Goal: Task Accomplishment & Management: Manage account settings

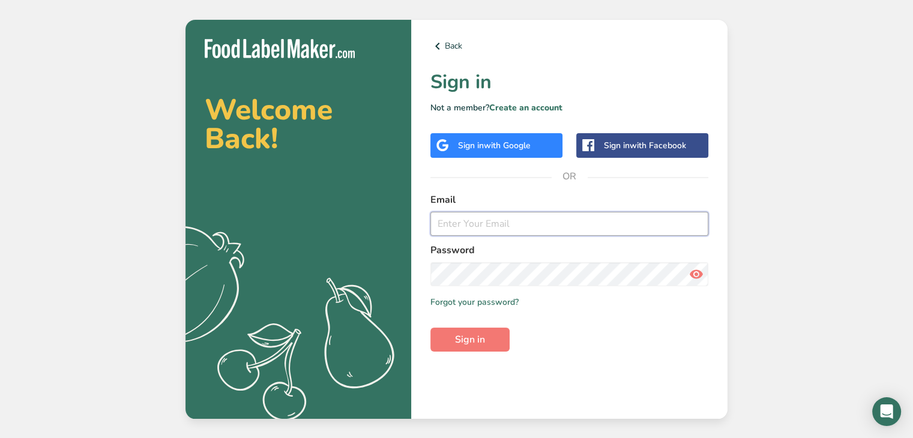
click at [506, 220] on input "email" at bounding box center [569, 224] width 278 height 24
type input "[EMAIL_ADDRESS][DOMAIN_NAME]"
click at [480, 299] on link "Forgot your password?" at bounding box center [474, 302] width 88 height 13
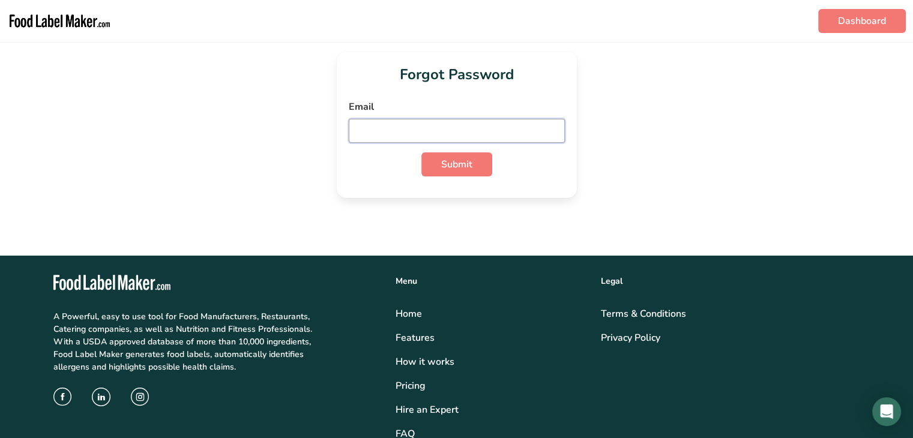
click at [425, 129] on input "email" at bounding box center [457, 131] width 216 height 24
type input "topnotchpistachios@yahoo.com"
click at [438, 166] on button "Submit" at bounding box center [456, 164] width 71 height 24
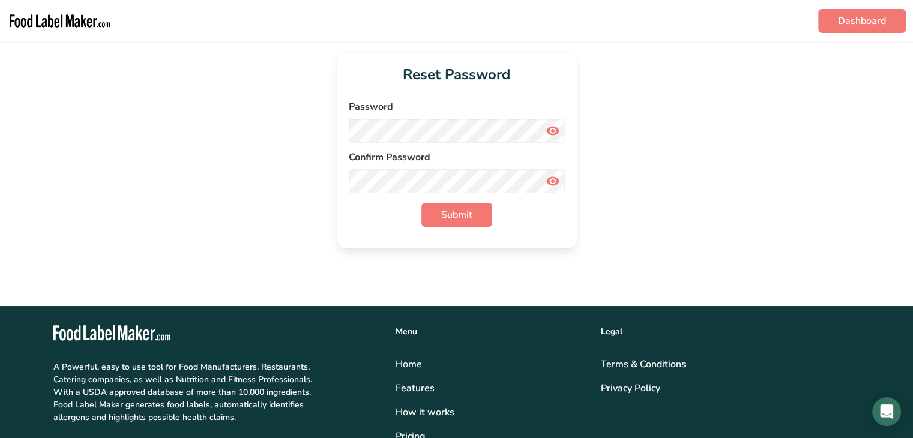
click at [555, 135] on icon at bounding box center [553, 131] width 14 height 22
click at [552, 186] on icon at bounding box center [553, 182] width 14 height 22
click at [471, 219] on span "Submit" at bounding box center [456, 215] width 31 height 14
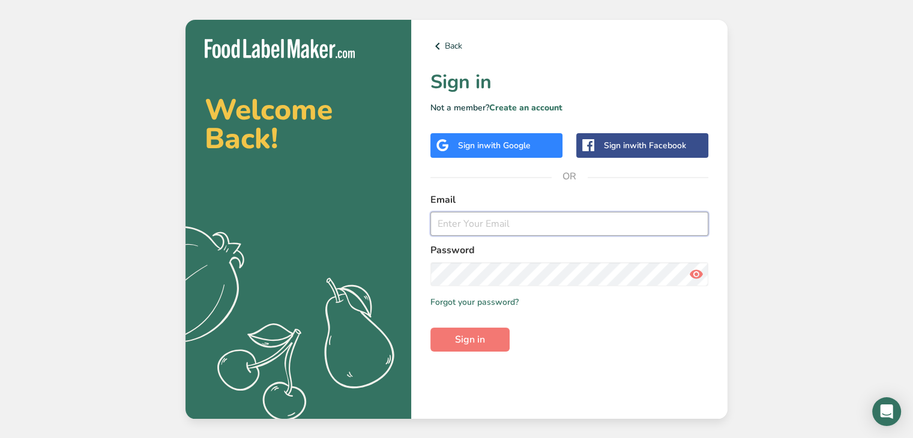
click at [523, 226] on input "email" at bounding box center [569, 224] width 278 height 24
type input "[EMAIL_ADDRESS][DOMAIN_NAME]"
click at [689, 273] on icon at bounding box center [696, 275] width 14 height 22
click at [491, 331] on button "Sign in" at bounding box center [469, 340] width 79 height 24
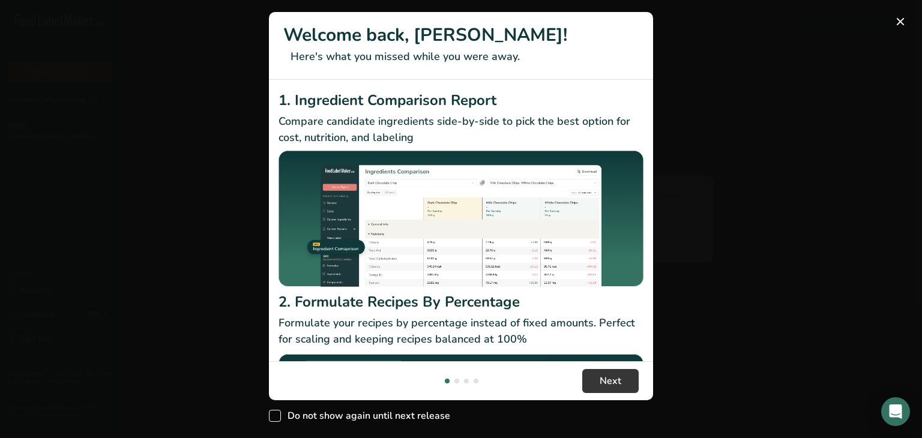
click at [272, 411] on span "New Features" at bounding box center [275, 416] width 12 height 12
click at [272, 412] on input "Do not show again until next release" at bounding box center [273, 416] width 8 height 8
checkbox input "true"
click at [605, 383] on span "Next" at bounding box center [611, 381] width 22 height 14
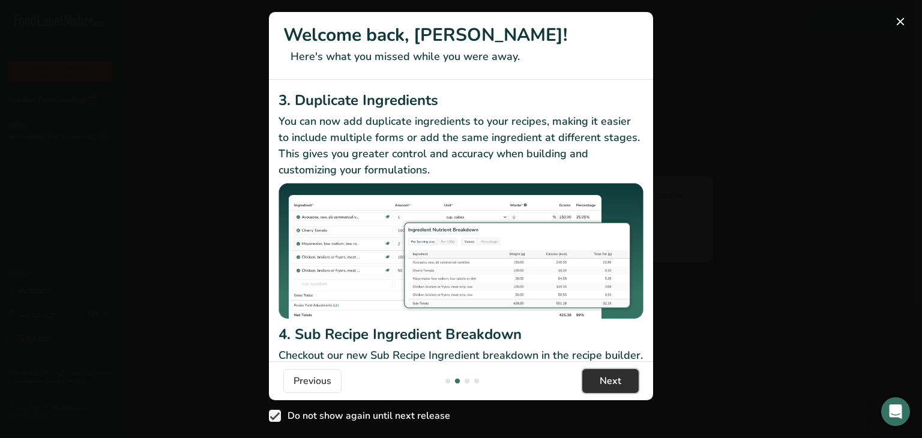
click at [608, 383] on span "Next" at bounding box center [611, 381] width 22 height 14
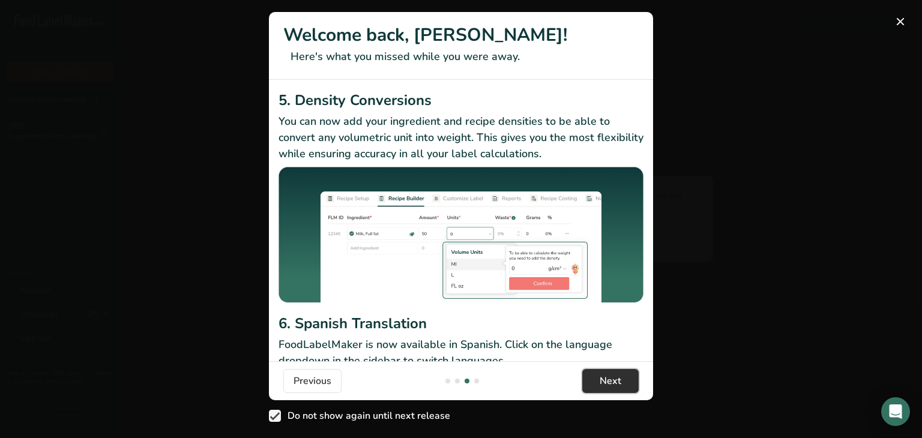
click at [608, 383] on span "Next" at bounding box center [611, 381] width 22 height 14
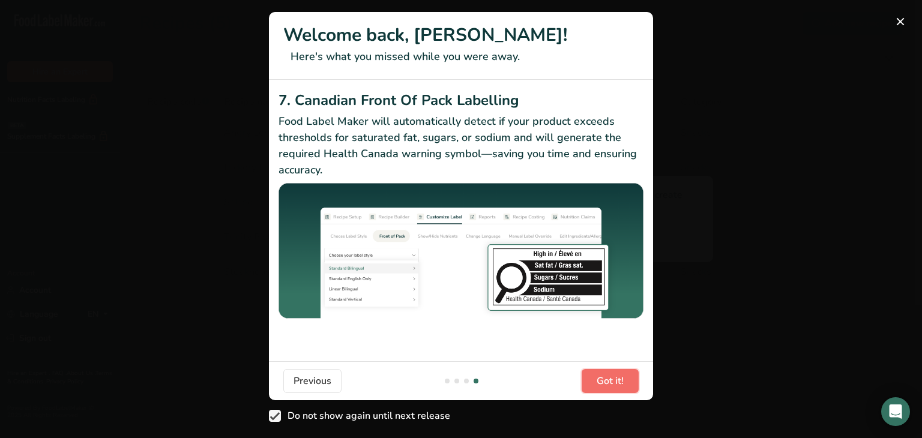
click at [608, 383] on span "Got it!" at bounding box center [610, 381] width 27 height 14
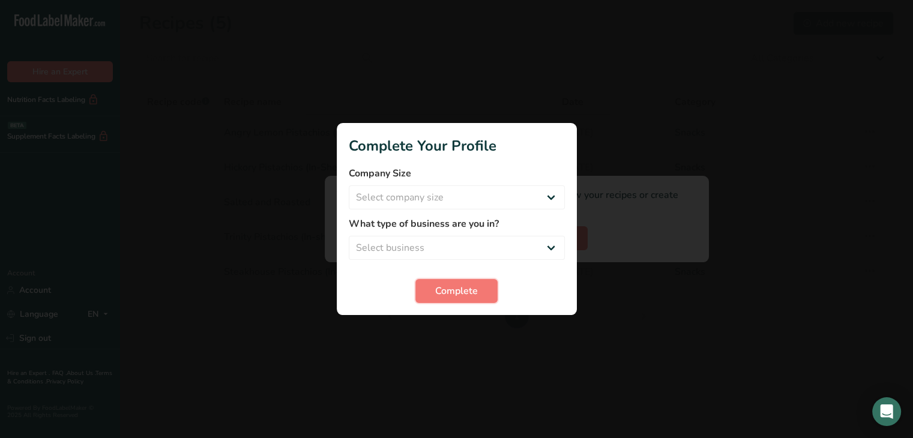
click at [470, 287] on span "Complete" at bounding box center [456, 291] width 43 height 14
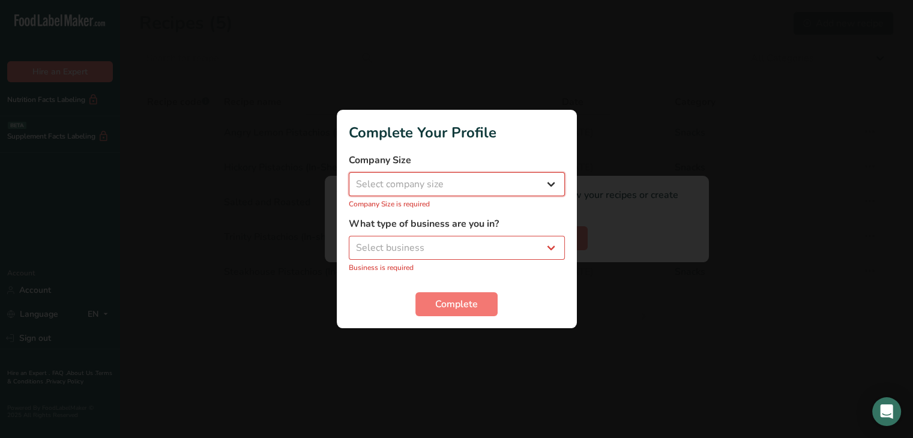
click at [464, 186] on select "Select company size Fewer than 10 Employees 10 to 50 Employees 51 to 500 Employ…" at bounding box center [457, 184] width 216 height 24
select select "1"
click at [349, 178] on select "Select company size Fewer than 10 Employees 10 to 50 Employees 51 to 500 Employ…" at bounding box center [457, 184] width 216 height 24
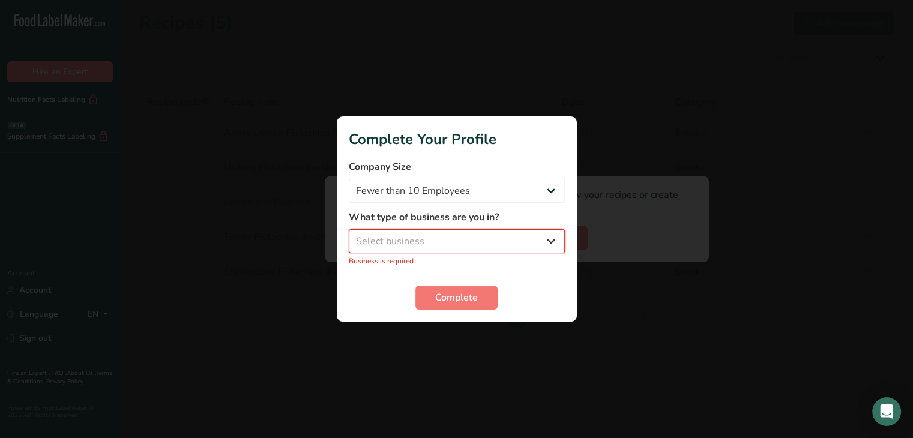
click at [427, 242] on select "Select business Packaged Food Manufacturer Restaurant & Cafe Bakery Meal Plans …" at bounding box center [457, 241] width 216 height 24
select select "1"
click at [349, 235] on select "Select business Packaged Food Manufacturer Restaurant & Cafe Bakery Meal Plans …" at bounding box center [457, 241] width 216 height 24
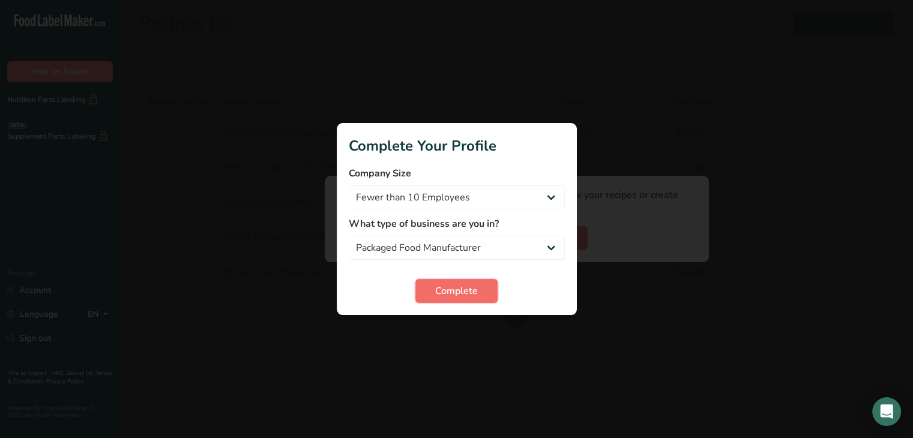
click at [448, 294] on span "Complete" at bounding box center [456, 291] width 43 height 14
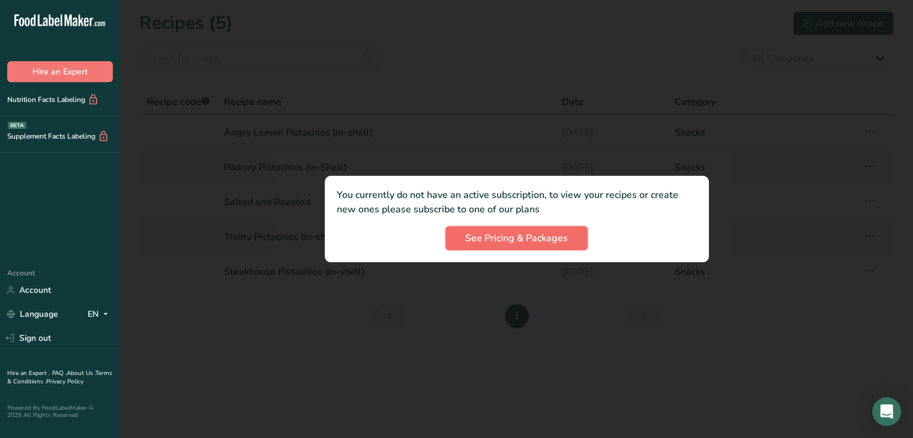
click at [509, 237] on span "See Pricing & Packages" at bounding box center [516, 238] width 103 height 14
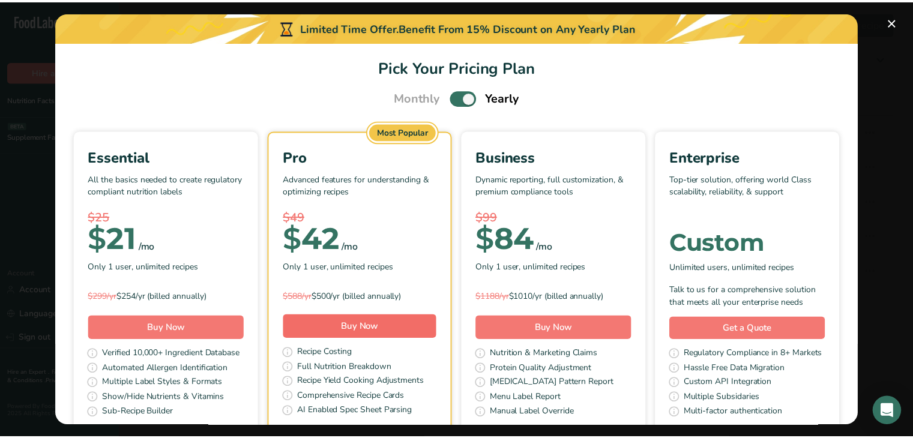
scroll to position [0, 0]
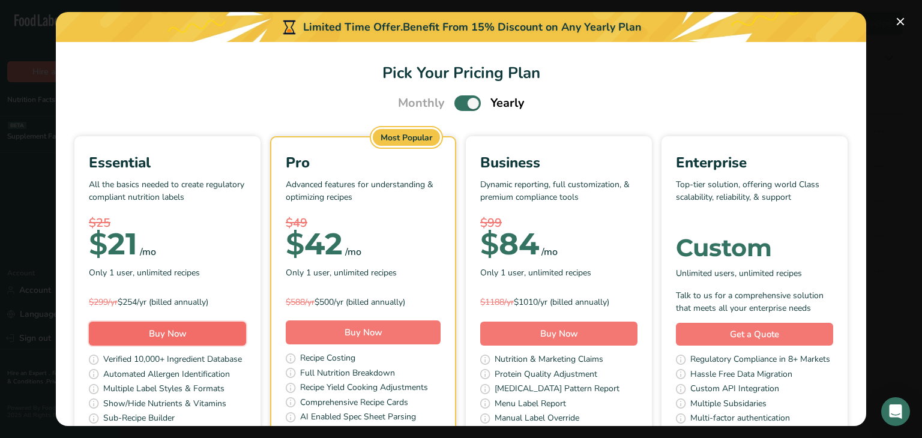
click at [187, 331] on span "Buy Now" at bounding box center [168, 334] width 38 height 12
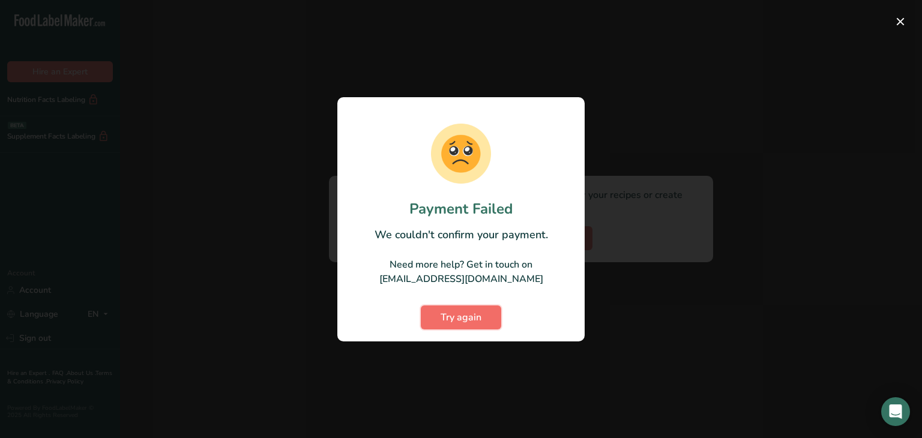
click at [479, 314] on span "Try again" at bounding box center [461, 317] width 41 height 14
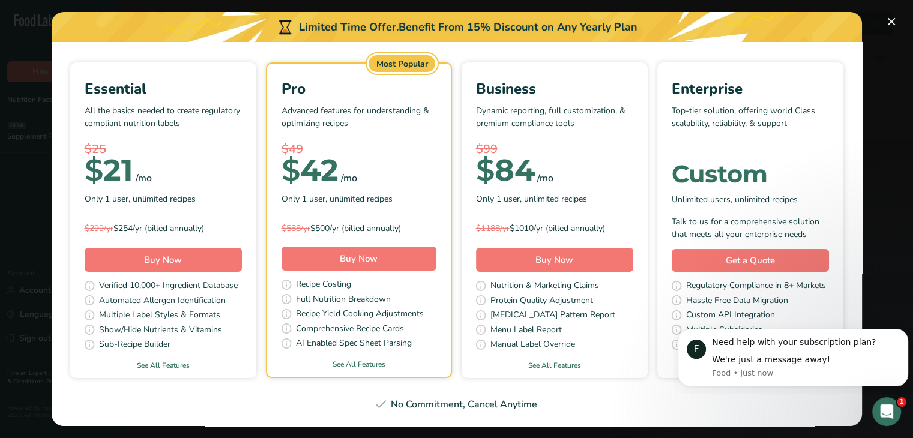
click at [133, 159] on div "$ 21" at bounding box center [109, 171] width 49 height 24
click at [182, 254] on span "Buy Now" at bounding box center [163, 260] width 38 height 12
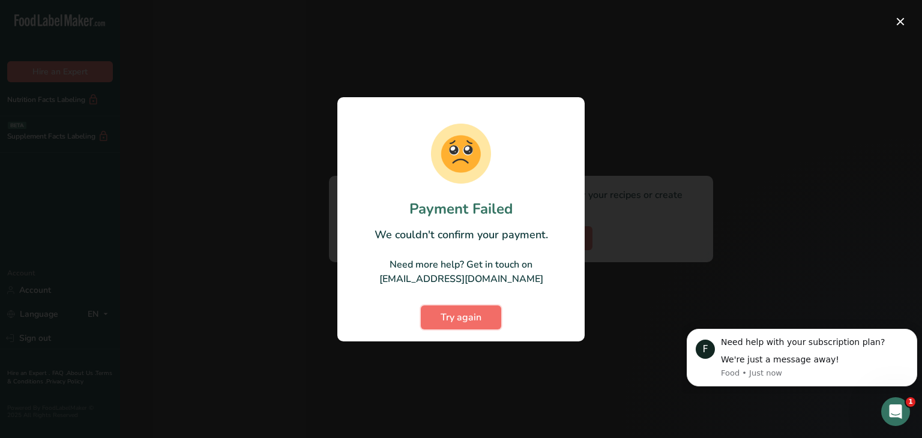
click at [456, 315] on span "Try again" at bounding box center [461, 317] width 41 height 14
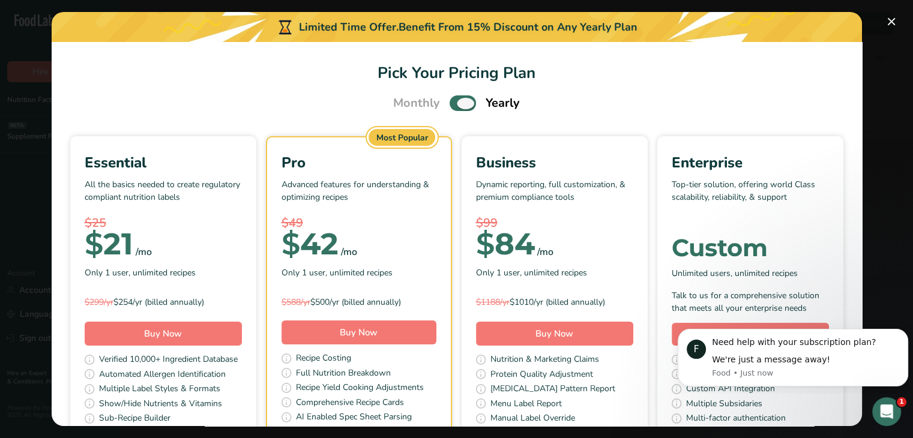
click at [450, 104] on span "Pick Your Pricing Plan Modal" at bounding box center [463, 102] width 26 height 15
click at [450, 104] on input "Pick Your Pricing Plan Modal" at bounding box center [454, 104] width 8 height 8
checkbox input "false"
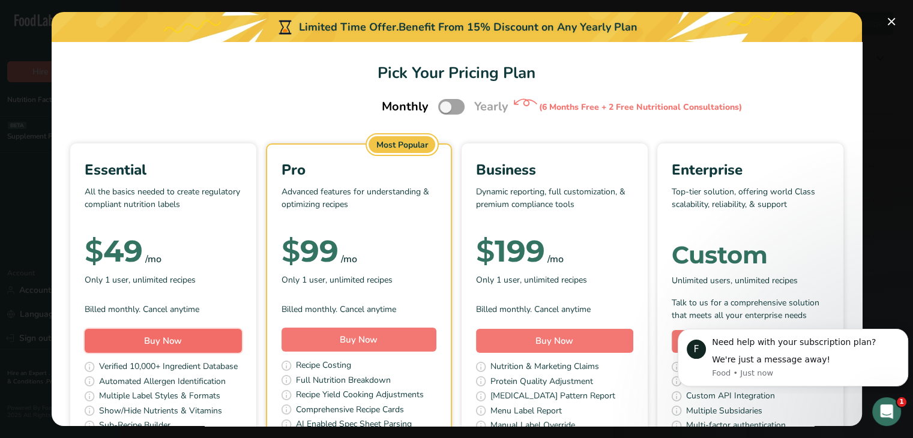
click at [182, 340] on span "Buy Now" at bounding box center [163, 341] width 38 height 12
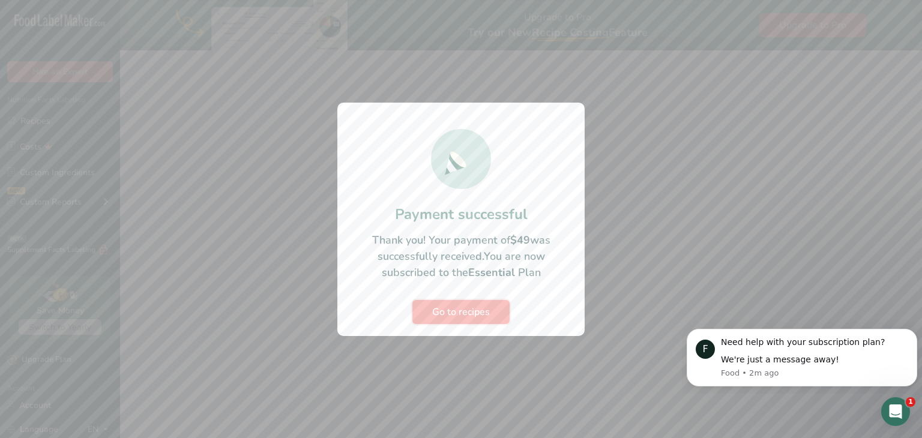
click at [462, 311] on span "Go to recipes" at bounding box center [461, 312] width 58 height 14
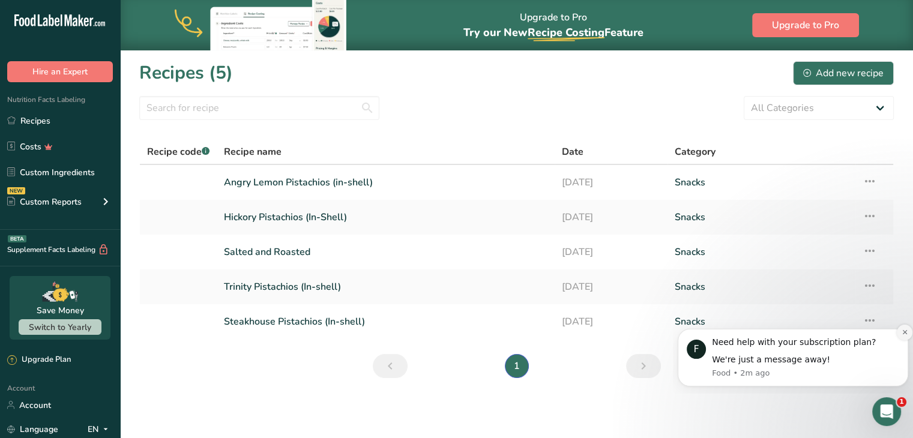
click at [906, 333] on icon "Dismiss notification" at bounding box center [905, 332] width 7 height 7
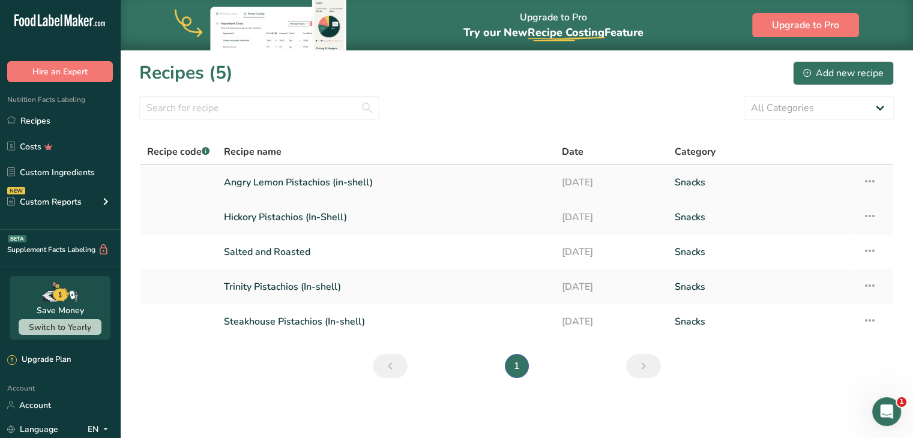
click at [877, 181] on icon at bounding box center [870, 182] width 14 height 22
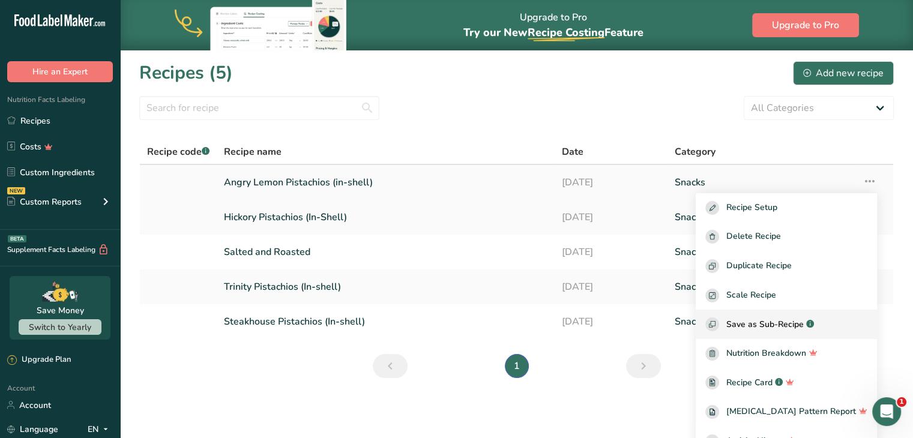
scroll to position [17, 0]
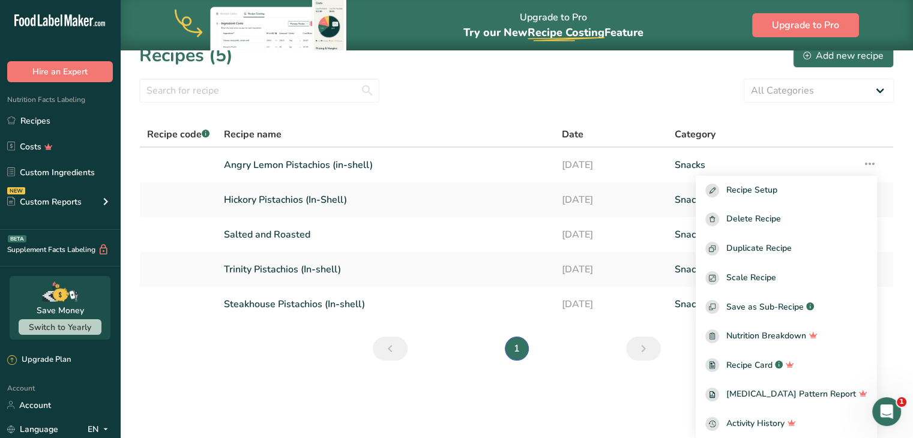
click at [618, 410] on main "Upgrade to Pro Try our New Recipe Costing .a-29{fill:none;stroke-linecap:round;…" at bounding box center [456, 219] width 913 height 438
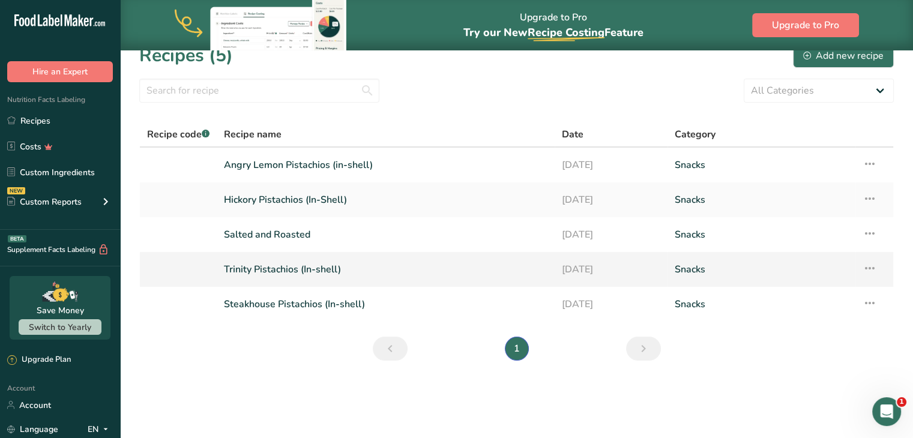
scroll to position [0, 0]
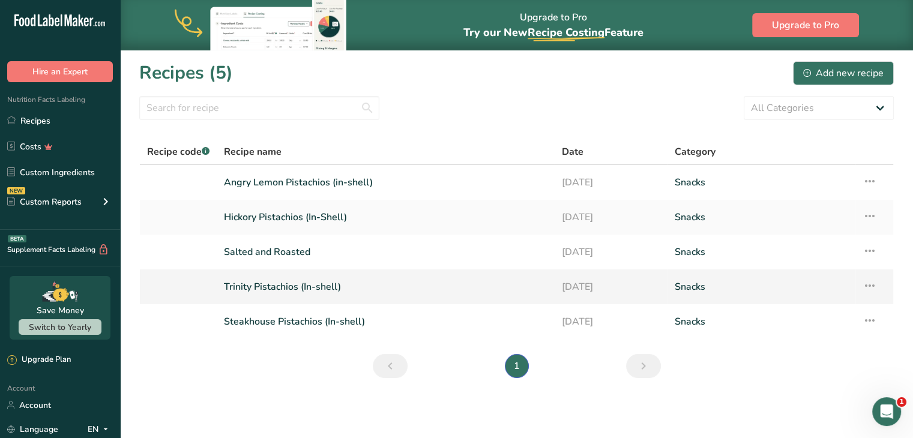
click at [288, 288] on link "Trinity Pistachios (In-shell)" at bounding box center [386, 286] width 324 height 25
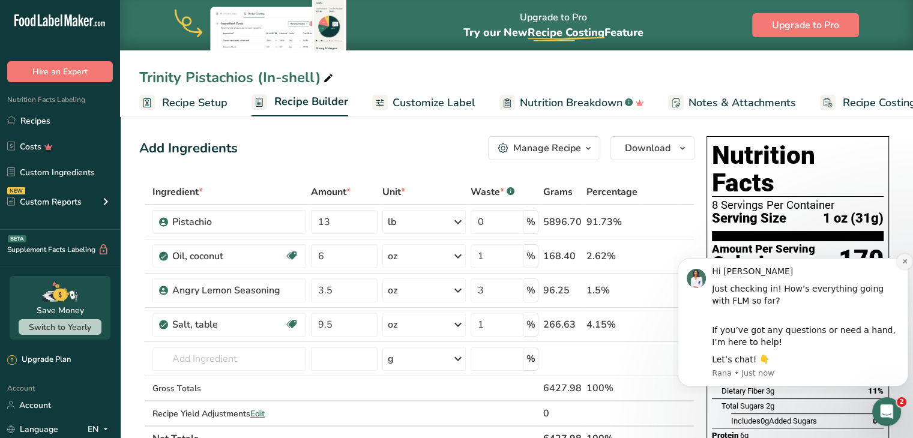
click at [907, 261] on icon "Dismiss notification" at bounding box center [905, 261] width 7 height 7
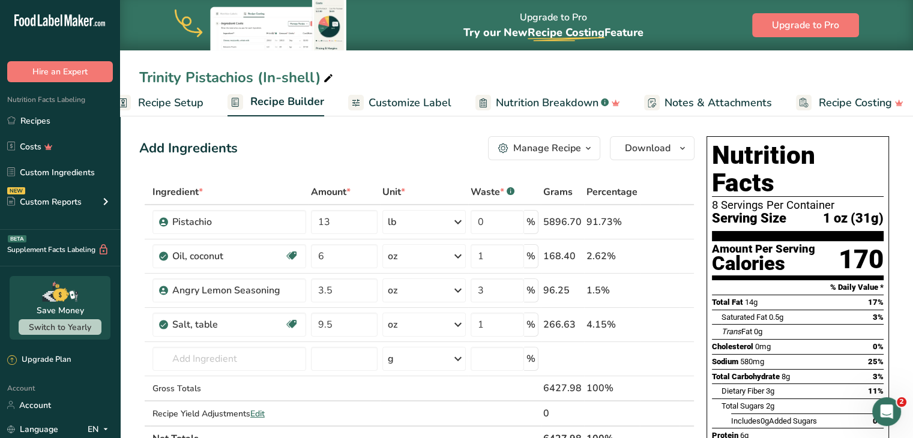
scroll to position [0, 33]
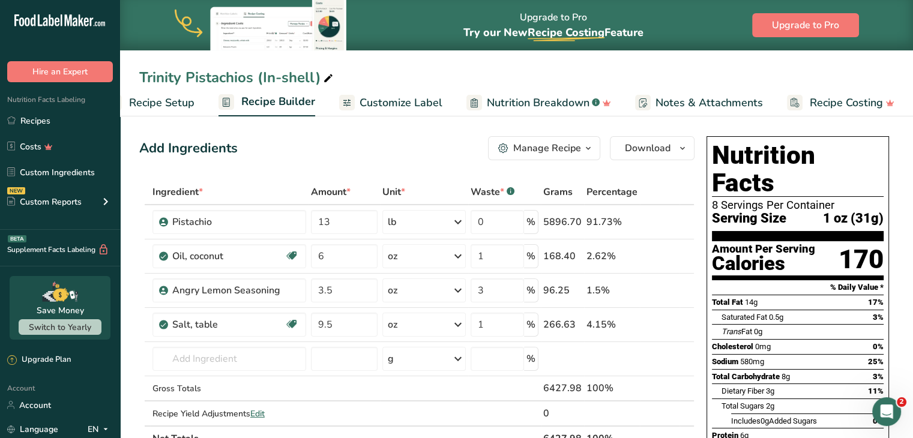
click at [402, 101] on span "Customize Label" at bounding box center [401, 103] width 83 height 16
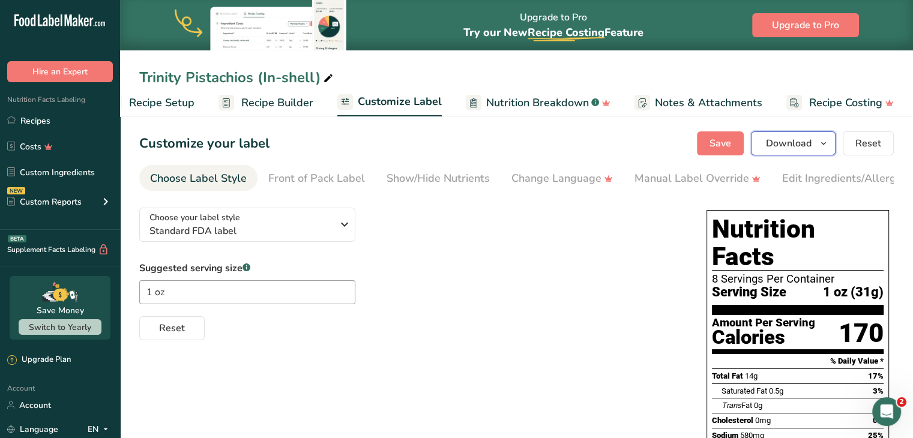
click at [795, 144] on span "Download" at bounding box center [789, 143] width 46 height 14
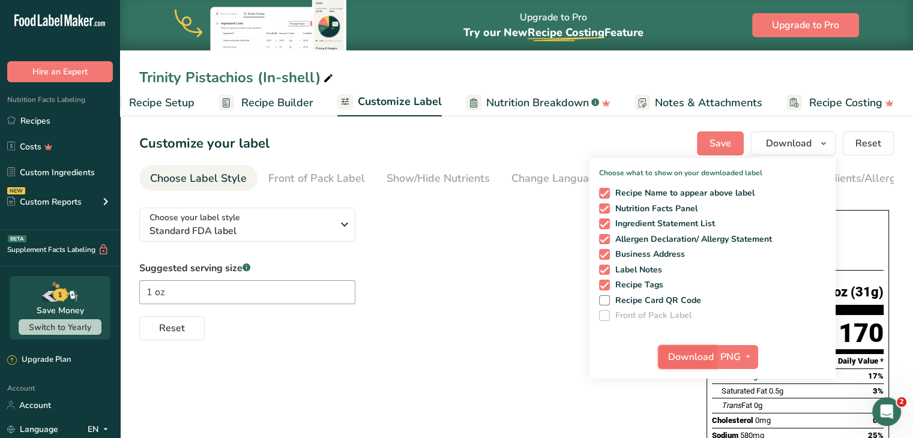
click at [706, 357] on span "Download" at bounding box center [691, 357] width 46 height 14
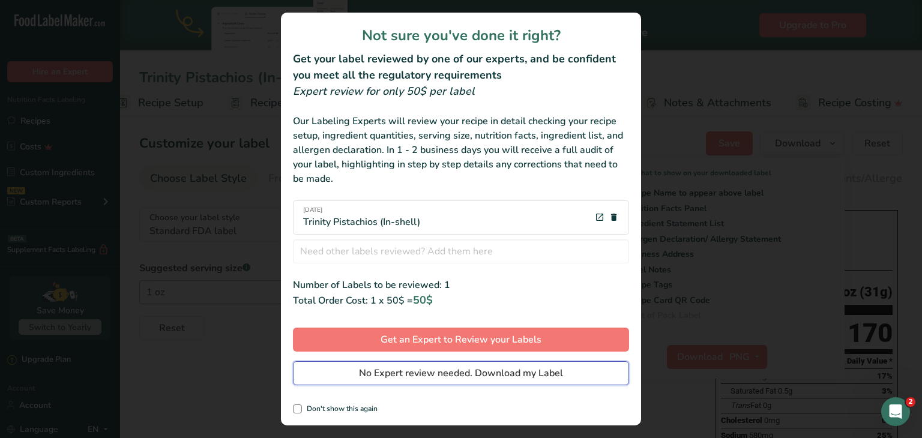
click at [459, 373] on span "No Expert review needed. Download my Label" at bounding box center [461, 373] width 204 height 14
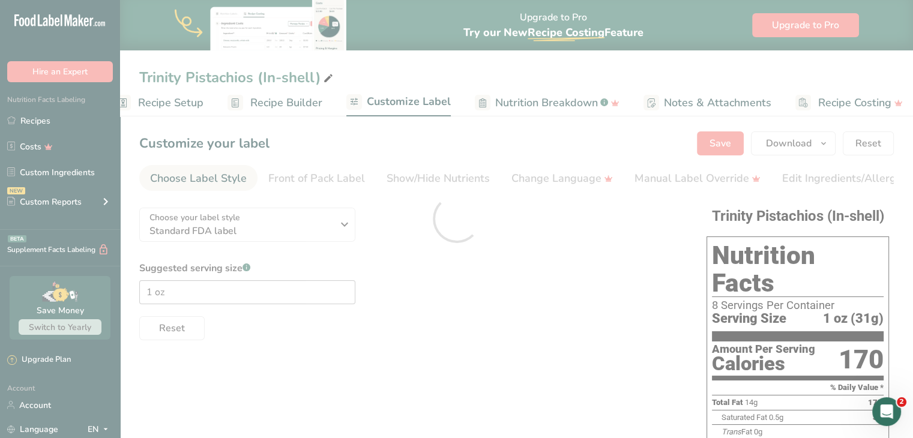
scroll to position [0, 0]
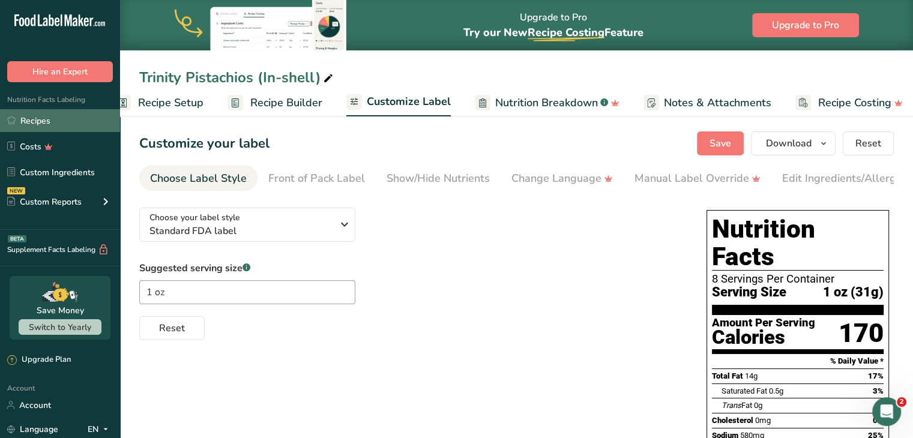
click at [39, 115] on link "Recipes" at bounding box center [60, 120] width 120 height 23
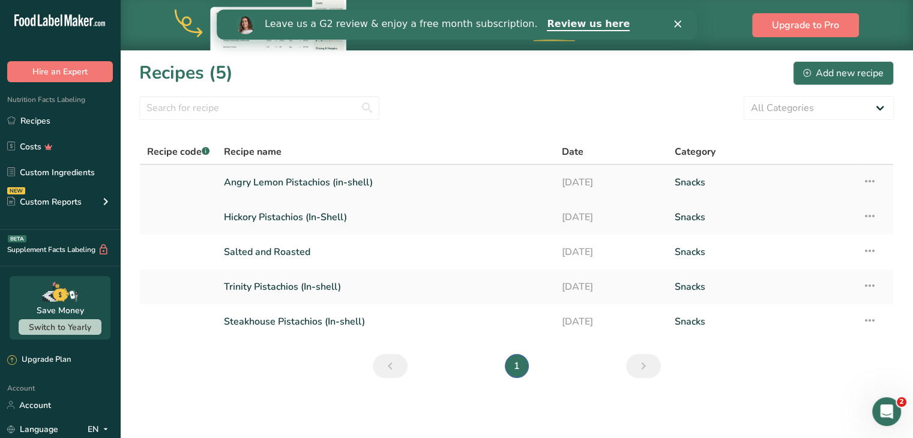
click at [672, 180] on td "Snacks" at bounding box center [762, 182] width 188 height 35
click at [867, 179] on icon at bounding box center [870, 182] width 14 height 22
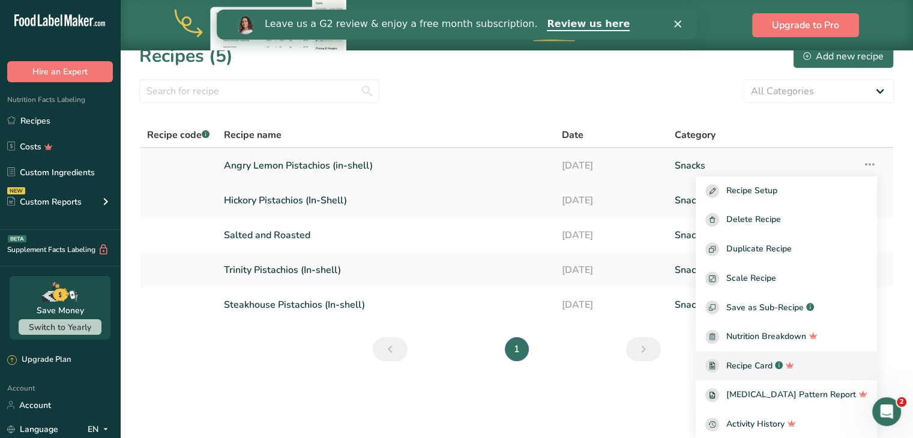
scroll to position [17, 0]
click at [246, 162] on link "Angry Lemon Pistachios (in-shell)" at bounding box center [386, 164] width 324 height 25
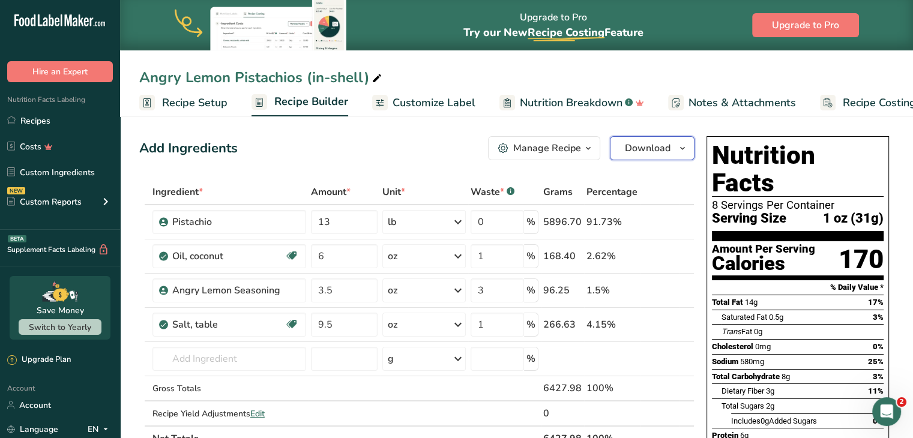
click at [652, 151] on span "Download" at bounding box center [648, 148] width 46 height 14
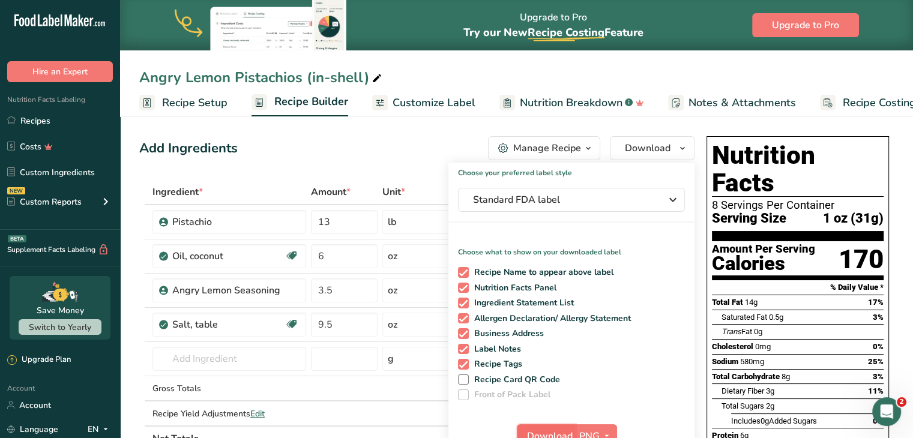
click at [564, 430] on span "Download" at bounding box center [550, 436] width 46 height 14
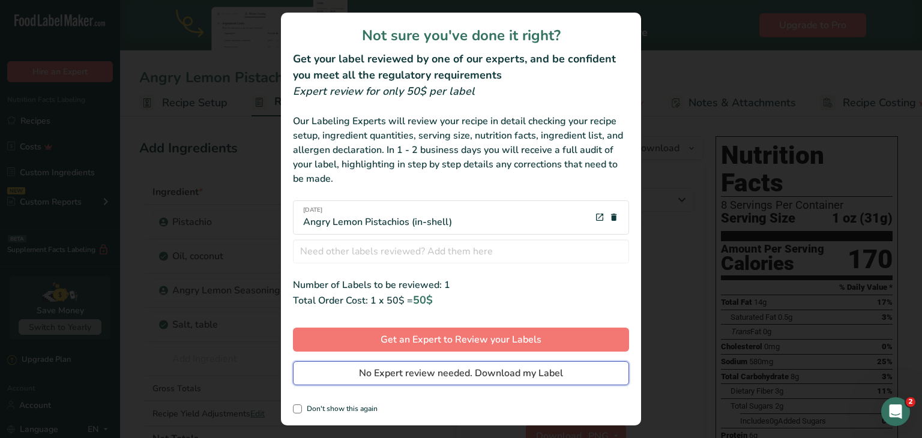
click at [477, 370] on span "No Expert review needed. Download my Label" at bounding box center [461, 373] width 204 height 14
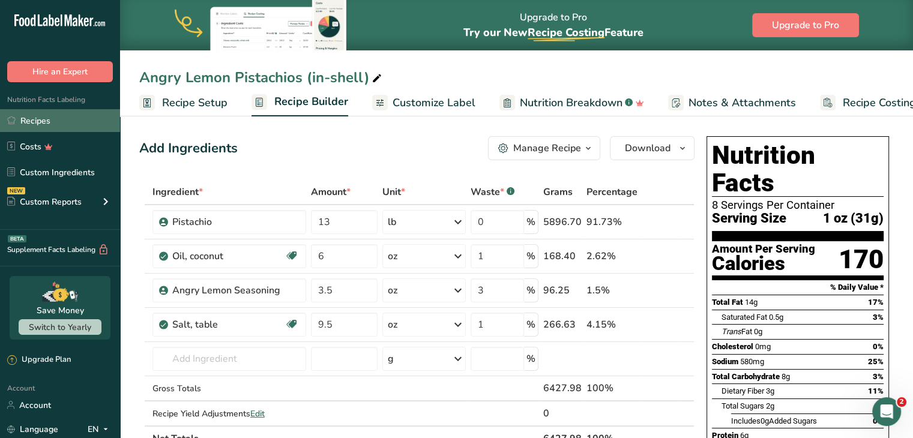
click at [47, 122] on link "Recipes" at bounding box center [60, 120] width 120 height 23
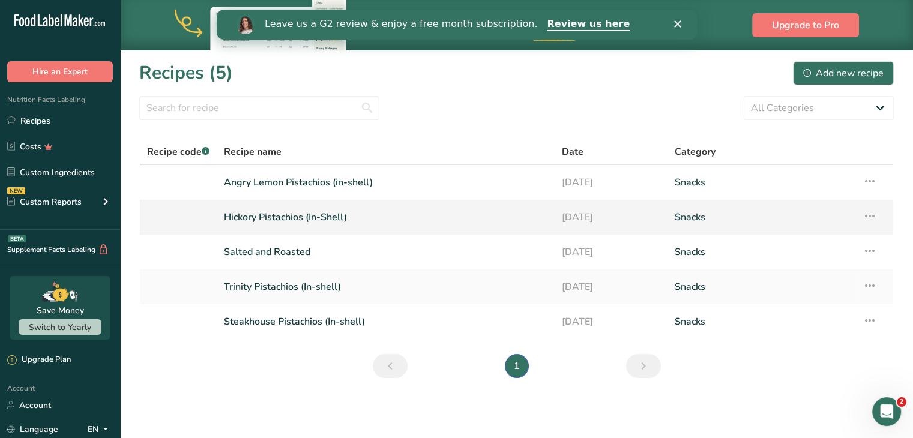
click at [869, 214] on icon at bounding box center [870, 216] width 14 height 22
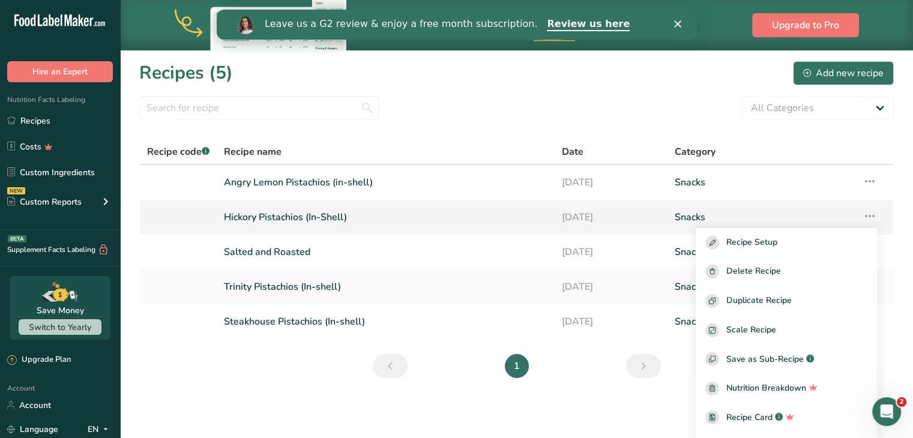
click at [258, 215] on link "Hickory Pistachios (In-Shell)" at bounding box center [386, 217] width 324 height 25
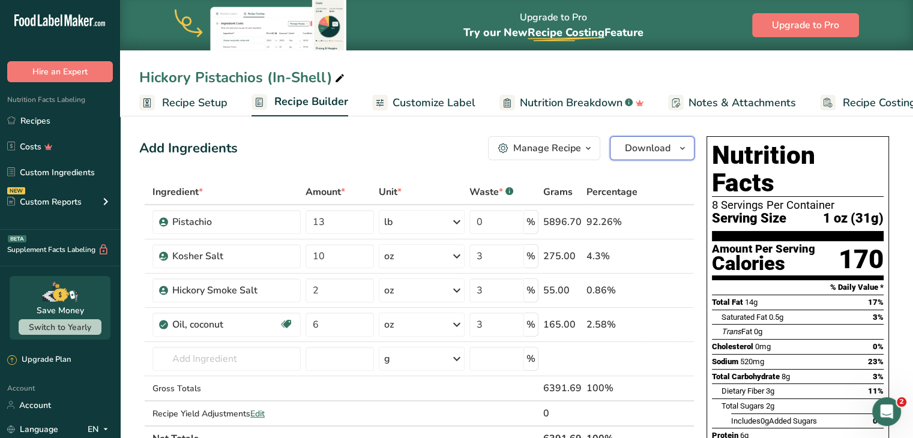
click at [654, 145] on span "Download" at bounding box center [648, 148] width 46 height 14
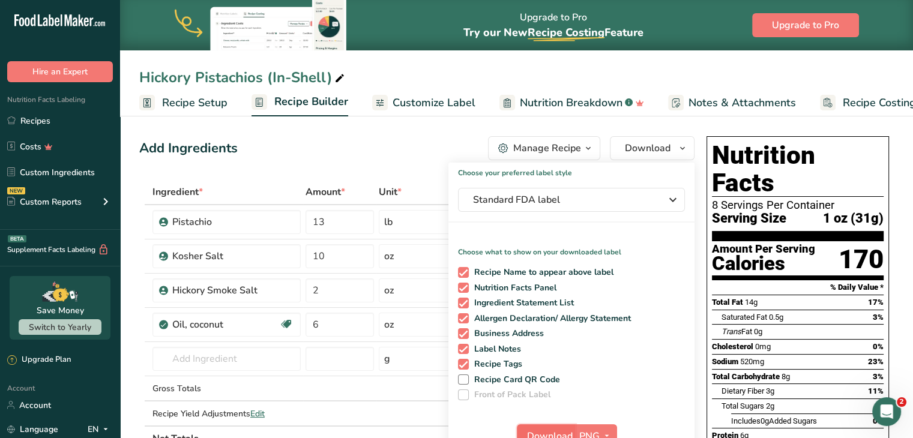
click at [564, 430] on span "Download" at bounding box center [550, 436] width 46 height 14
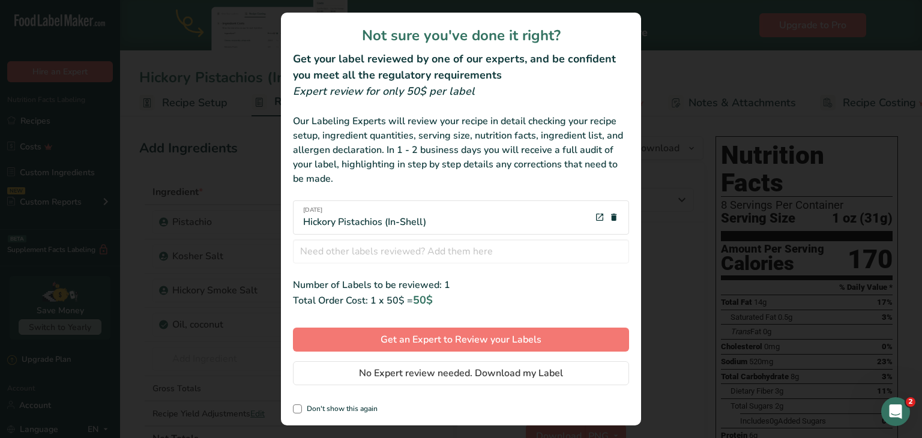
click at [317, 414] on div "Not sure you've done it right? Get your label reviewed by one of our experts, a…" at bounding box center [461, 219] width 360 height 413
click at [312, 408] on span "Don't show this again" at bounding box center [340, 409] width 76 height 9
click at [301, 408] on input "Don't show this again" at bounding box center [297, 409] width 8 height 8
checkbox input "true"
click at [334, 370] on button "No Expert review needed. Download my Label" at bounding box center [461, 373] width 336 height 24
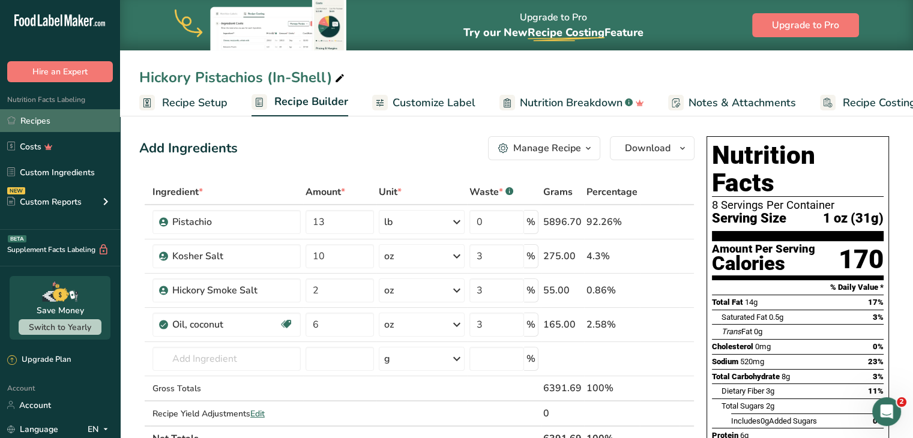
click at [46, 127] on link "Recipes" at bounding box center [60, 120] width 120 height 23
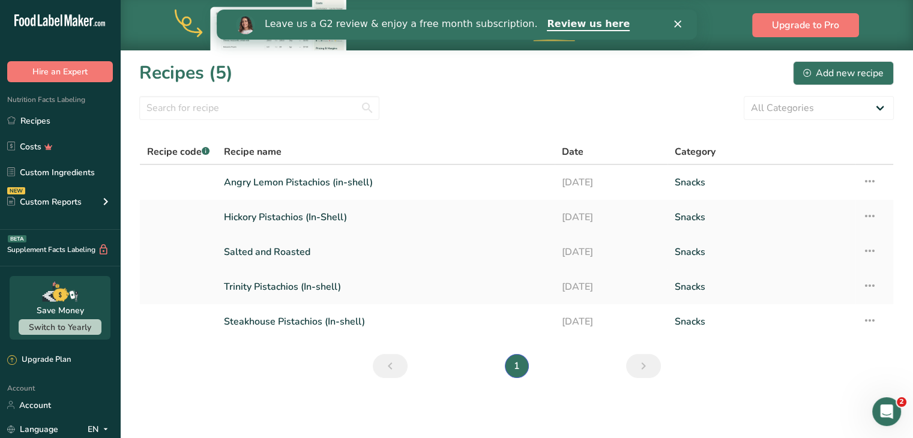
click at [255, 251] on link "Salted and Roasted" at bounding box center [386, 252] width 324 height 25
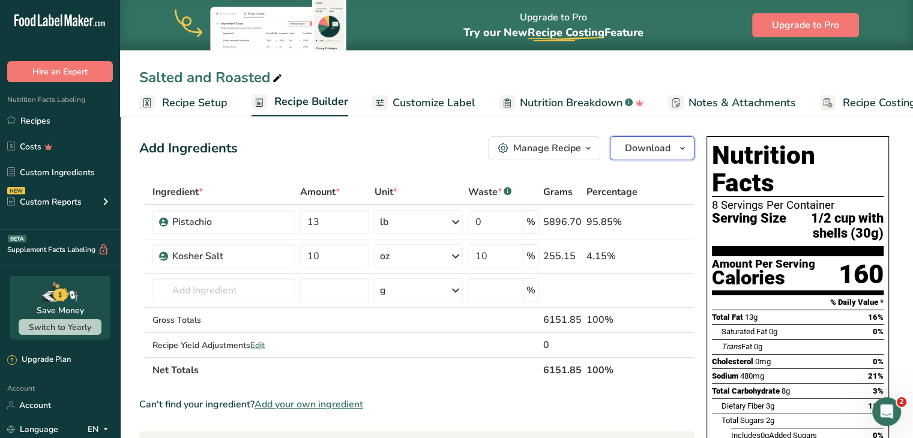
click at [658, 147] on span "Download" at bounding box center [648, 148] width 46 height 14
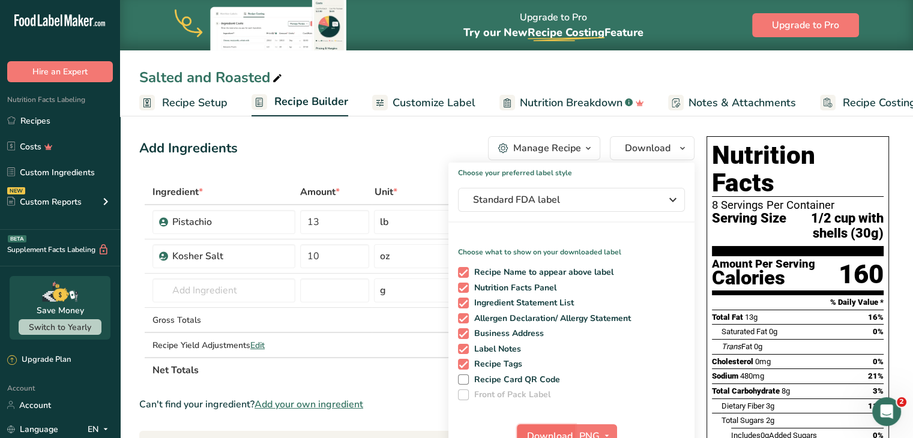
click at [543, 432] on span "Download" at bounding box center [550, 436] width 46 height 14
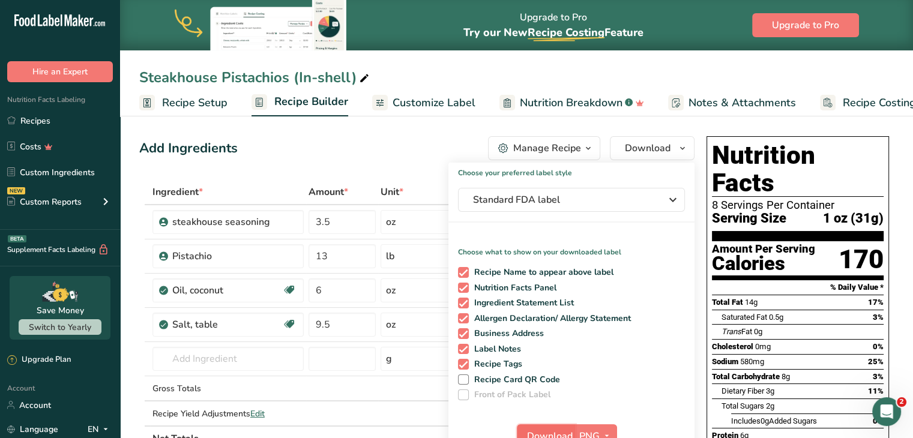
click at [537, 432] on span "Download" at bounding box center [550, 436] width 46 height 14
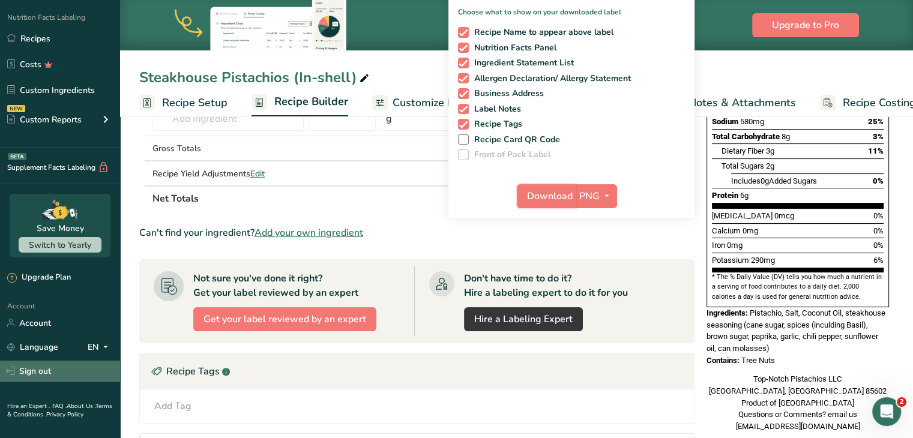
scroll to position [104, 0]
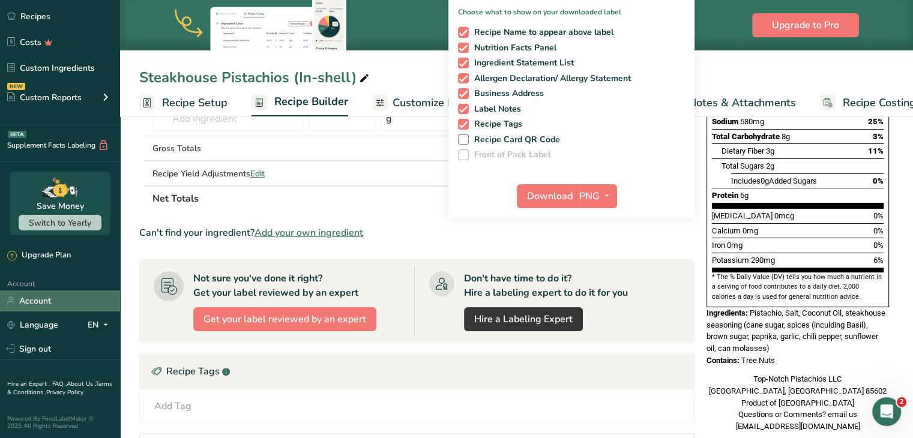
click at [34, 301] on link "Account" at bounding box center [60, 301] width 120 height 21
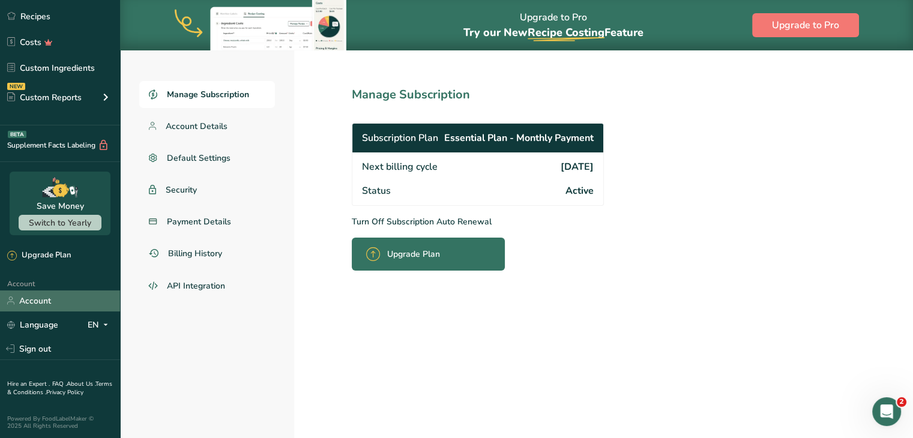
scroll to position [50, 0]
click at [394, 220] on p "Turn Off Subscription Auto Renewal" at bounding box center [504, 222] width 305 height 13
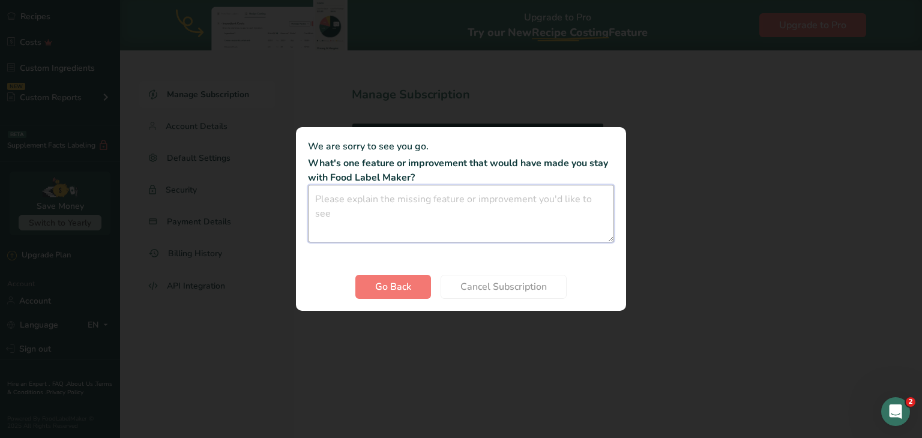
click at [435, 207] on textarea "Cancel subscription modal" at bounding box center [461, 214] width 306 height 58
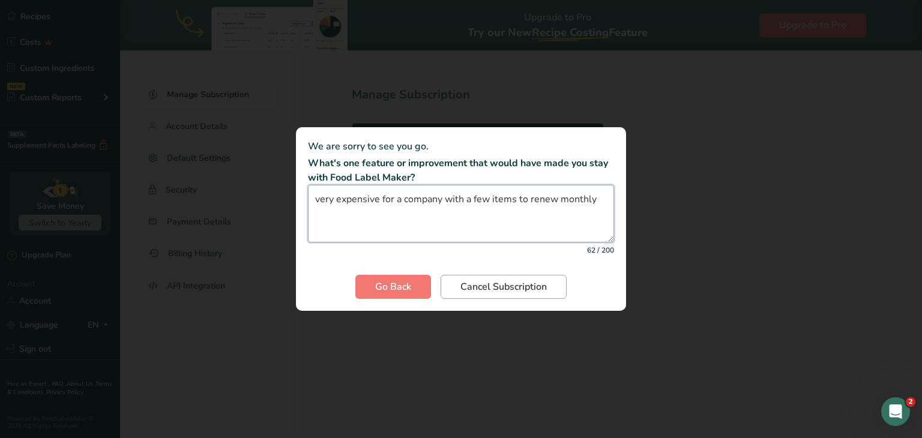
type textarea "very expensive for a company with a few items to renew monthly"
click at [493, 285] on span "Cancel Subscription" at bounding box center [504, 287] width 86 height 14
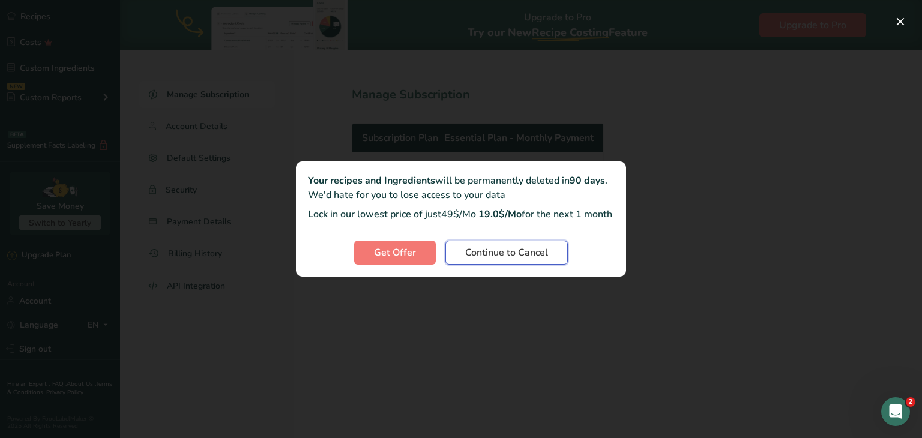
click at [469, 260] on span "Continue to Cancel" at bounding box center [506, 253] width 83 height 14
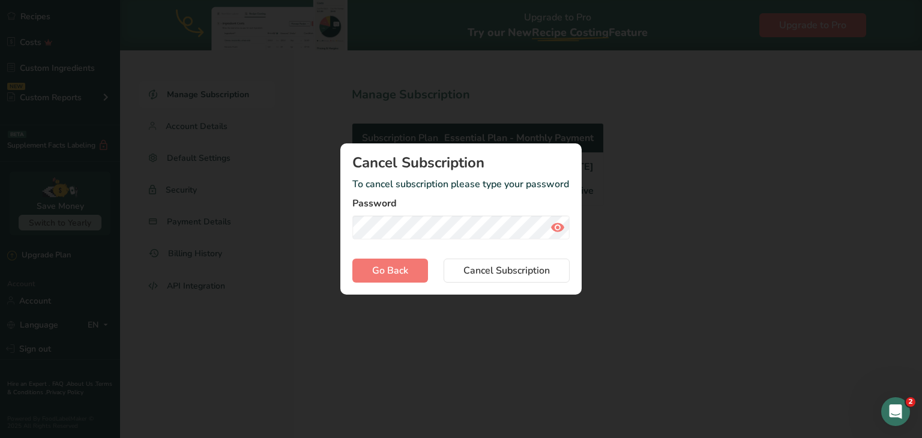
click at [562, 225] on icon "Cancel subscription modal" at bounding box center [558, 228] width 14 height 22
click at [501, 276] on span "Cancel Subscription" at bounding box center [507, 271] width 86 height 14
